Goal: Task Accomplishment & Management: Use online tool/utility

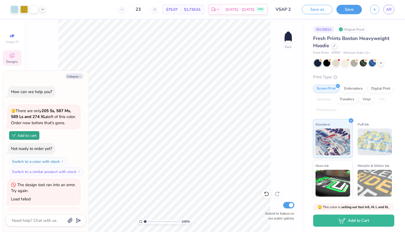
scroll to position [138, 0]
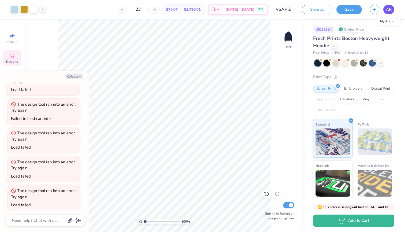
click at [387, 8] on span "AR" at bounding box center [389, 9] width 6 height 6
type textarea "x"
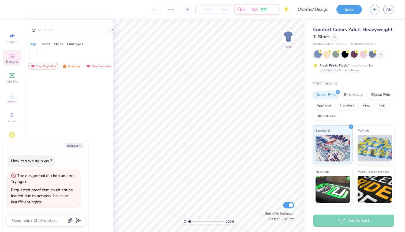
type textarea "x"
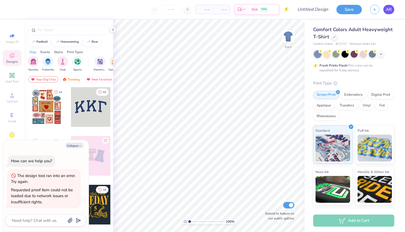
click at [385, 11] on link "AR" at bounding box center [388, 9] width 11 height 9
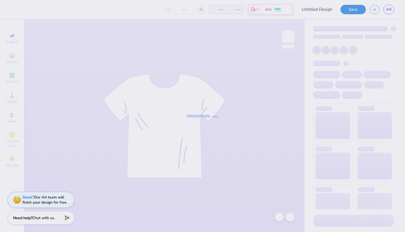
type input "VSAP 1"
type input "24"
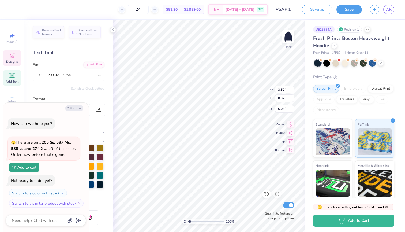
type textarea "x"
type input "14.03"
type input "1.23"
type input "7.05"
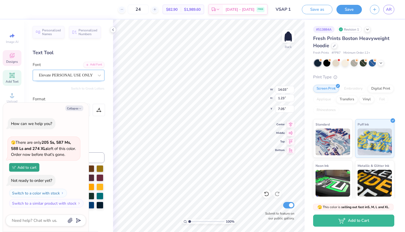
click at [93, 74] on span "Elevate PERSONAL USE ONLY" at bounding box center [66, 75] width 54 height 6
click at [79, 108] on icon "button" at bounding box center [79, 108] width 3 height 3
type textarea "x"
